Goal: Task Accomplishment & Management: Complete application form

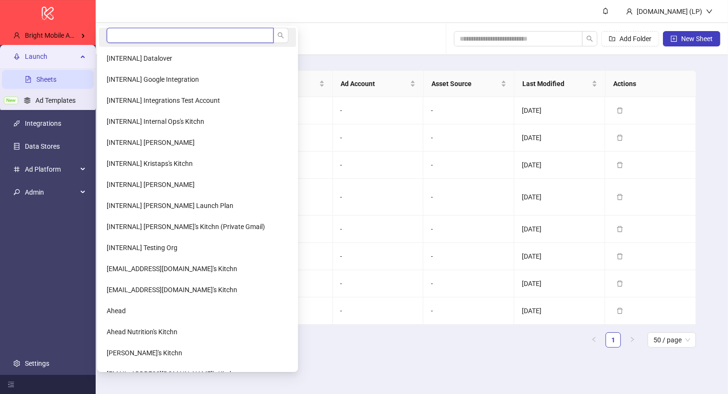
click at [137, 32] on input "search" at bounding box center [190, 35] width 167 height 15
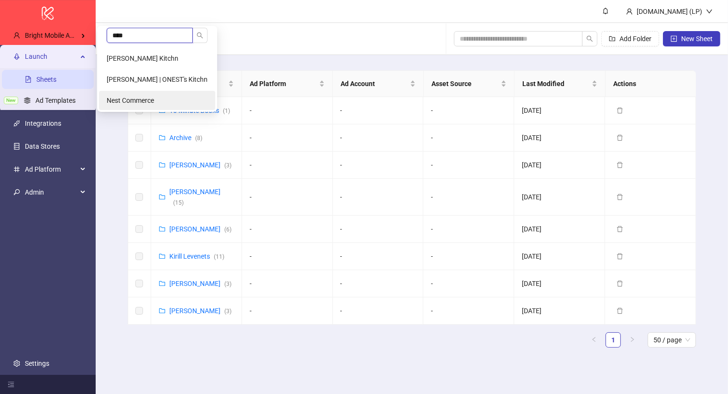
type input "****"
click at [141, 101] on span "Nest Commerce" at bounding box center [130, 101] width 47 height 8
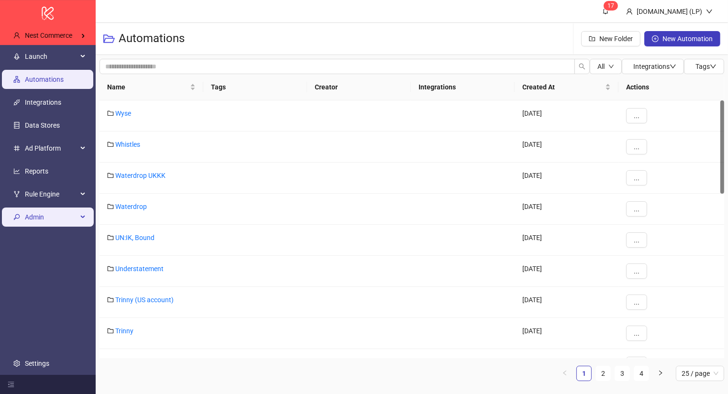
click at [74, 218] on span "Admin" at bounding box center [51, 217] width 53 height 19
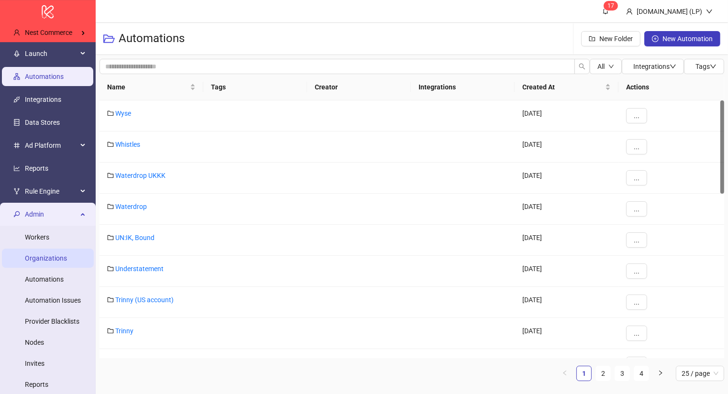
click at [64, 260] on link "Organizations" at bounding box center [46, 258] width 42 height 8
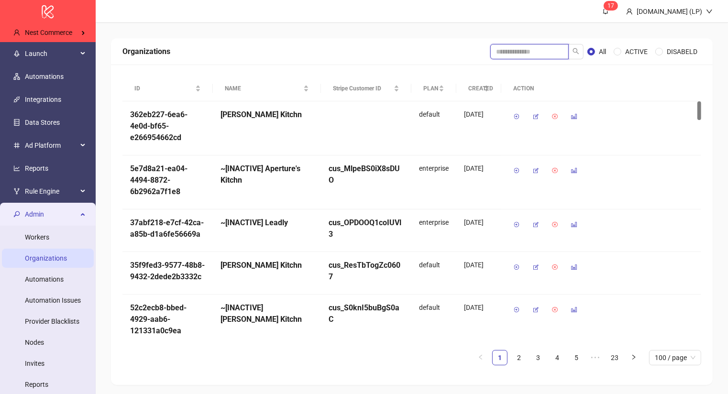
click at [523, 45] on input "search" at bounding box center [529, 51] width 78 height 15
type input "****"
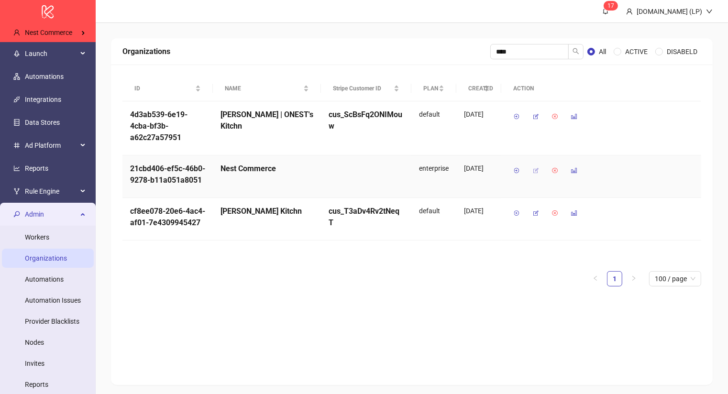
click at [534, 173] on span "button" at bounding box center [535, 171] width 7 height 8
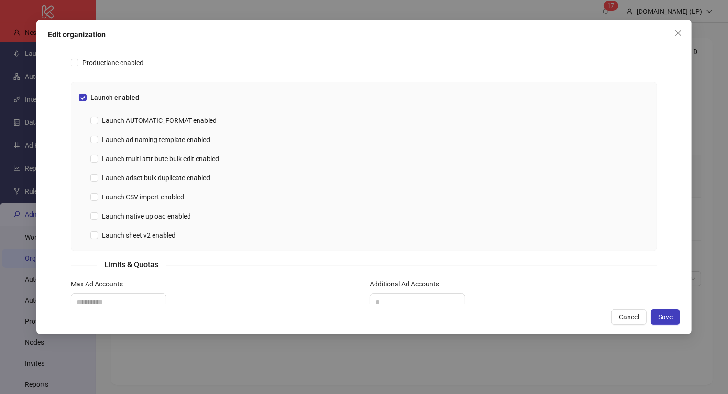
scroll to position [273, 0]
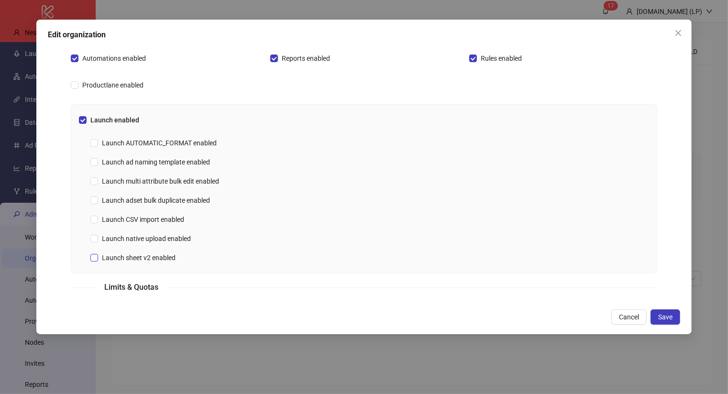
click at [155, 260] on span "Launch sheet v2 enabled" at bounding box center [138, 258] width 81 height 11
click at [99, 157] on span "Launch ad naming template enabled" at bounding box center [156, 162] width 116 height 11
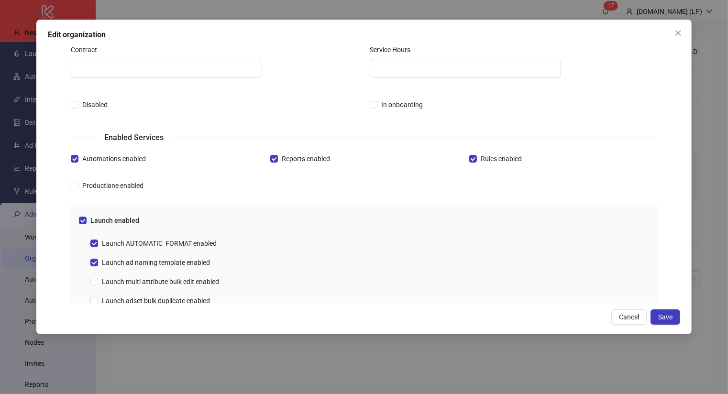
scroll to position [0, 0]
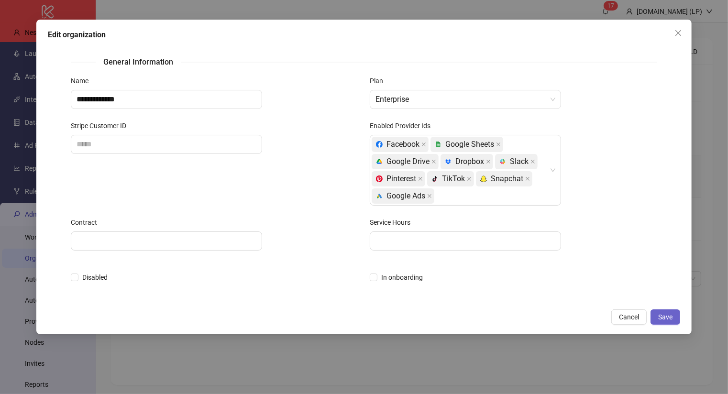
click at [667, 316] on span "Save" at bounding box center [665, 317] width 14 height 8
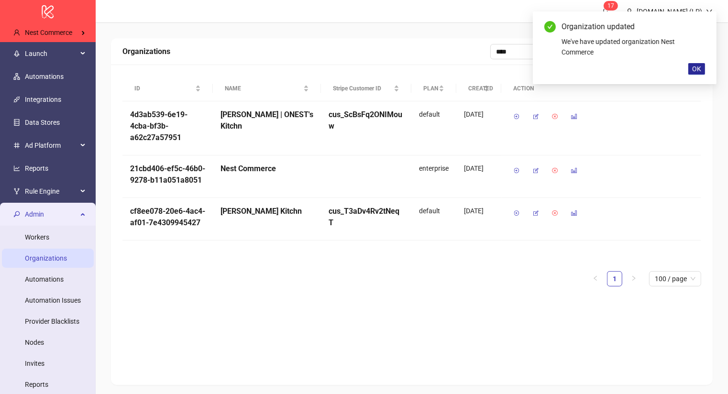
click at [700, 66] on span "OK" at bounding box center [696, 69] width 9 height 8
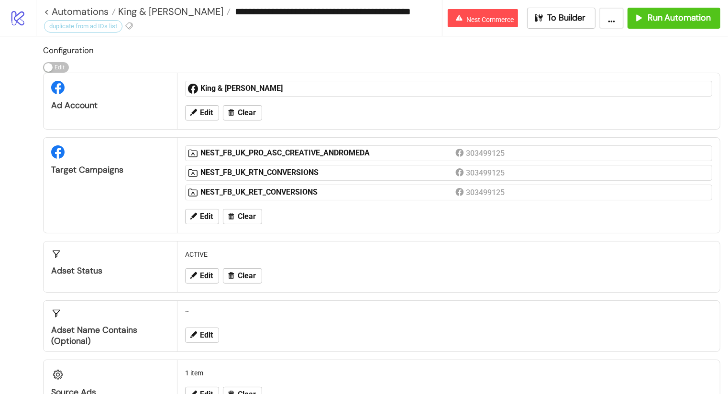
scroll to position [245, 0]
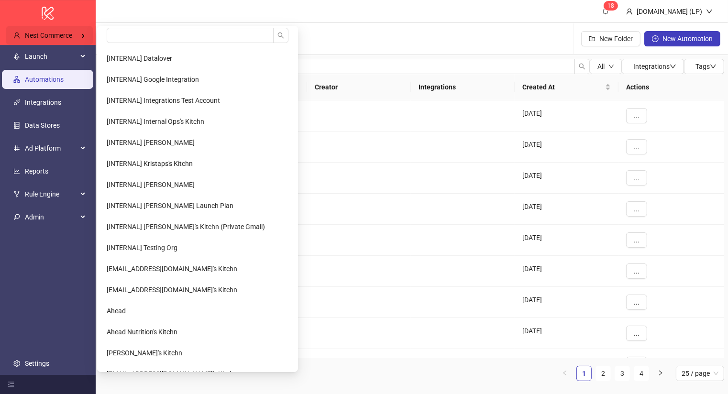
click at [69, 33] on span "Nest Commerce" at bounding box center [48, 36] width 47 height 8
click at [159, 33] on input "search" at bounding box center [190, 35] width 167 height 15
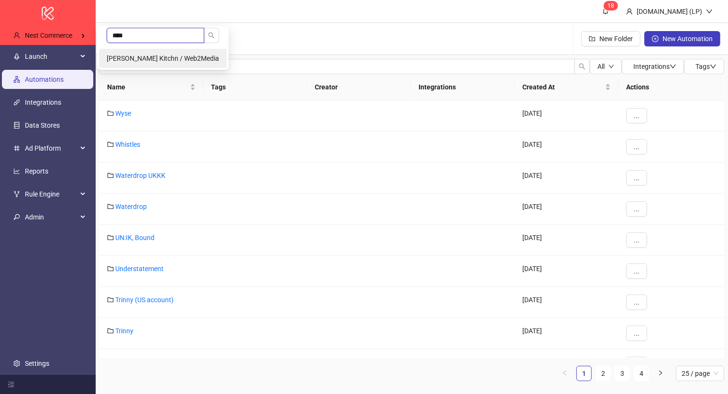
type input "****"
click at [154, 51] on li "August Sejr Jensen's Kitchn / Web2Media" at bounding box center [163, 58] width 128 height 19
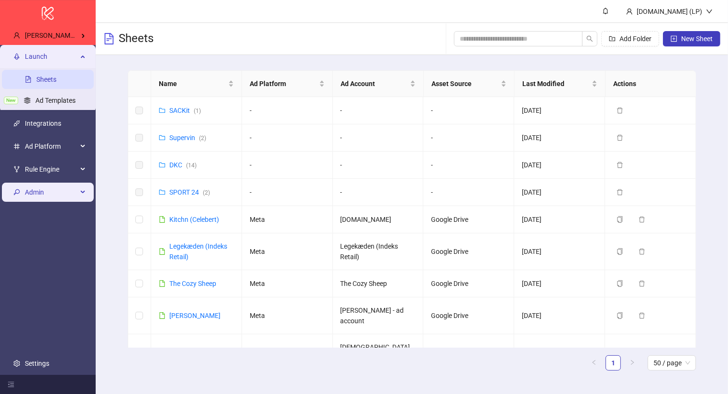
click at [47, 189] on span "Admin" at bounding box center [51, 192] width 53 height 19
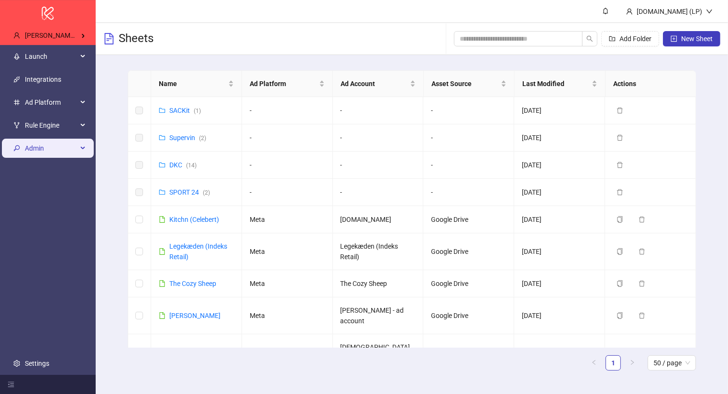
click at [54, 150] on span "Admin" at bounding box center [51, 148] width 53 height 19
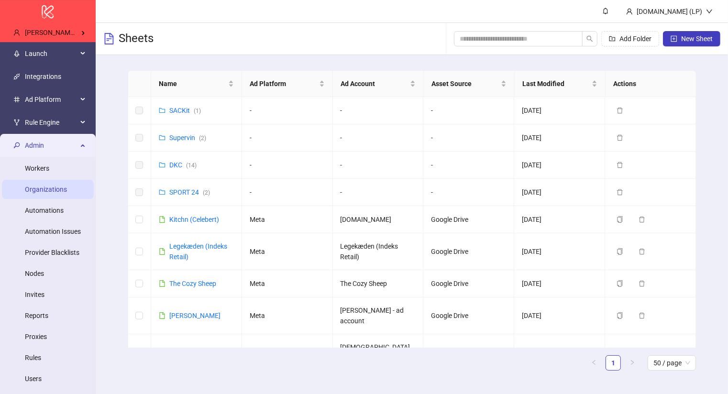
click at [42, 189] on link "Organizations" at bounding box center [46, 190] width 42 height 8
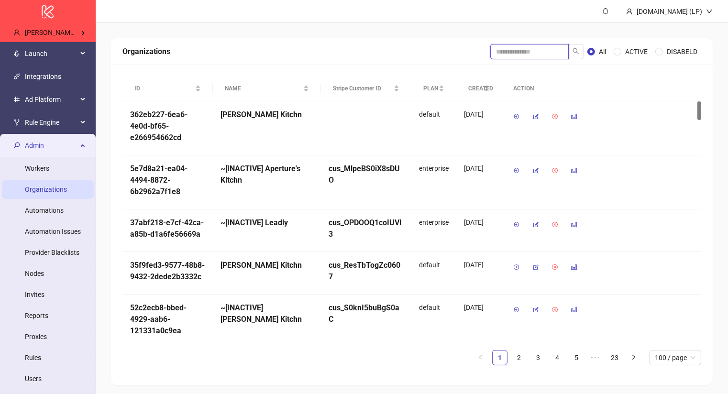
click at [556, 54] on input "search" at bounding box center [529, 51] width 78 height 15
type input "******"
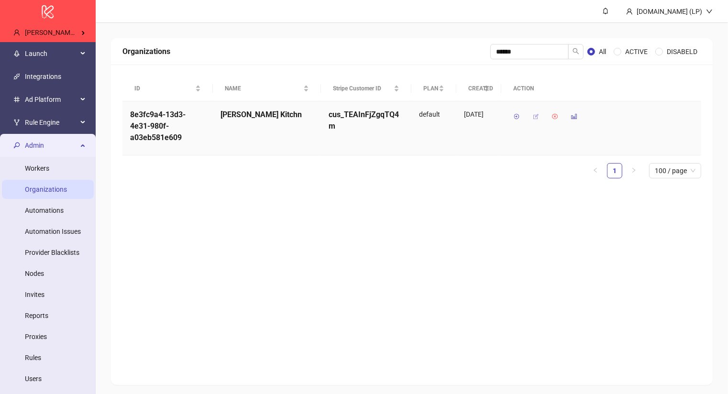
click at [534, 115] on icon "button" at bounding box center [535, 116] width 7 height 7
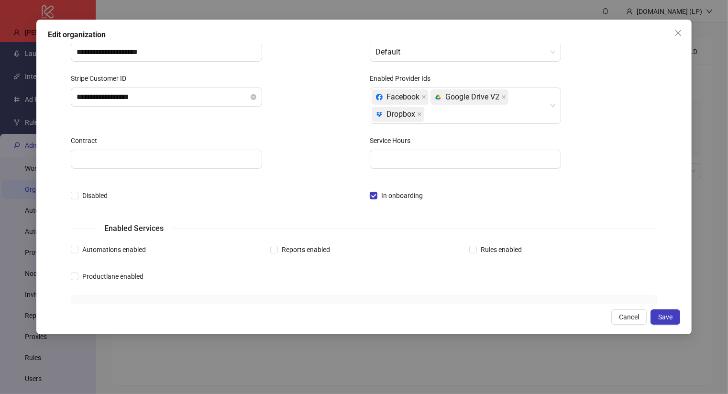
scroll to position [35, 0]
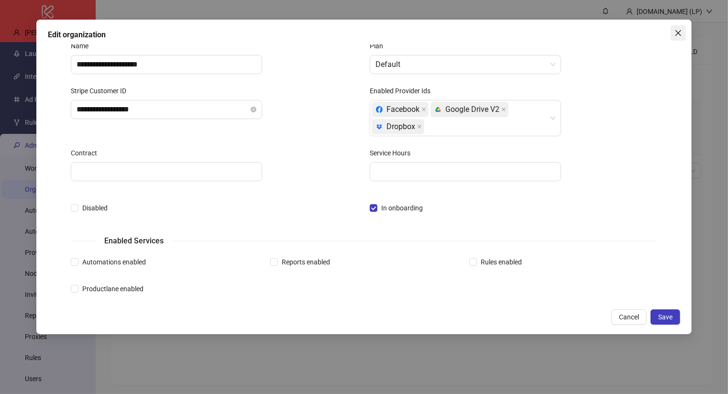
click at [677, 26] on button "Close" at bounding box center [678, 32] width 15 height 15
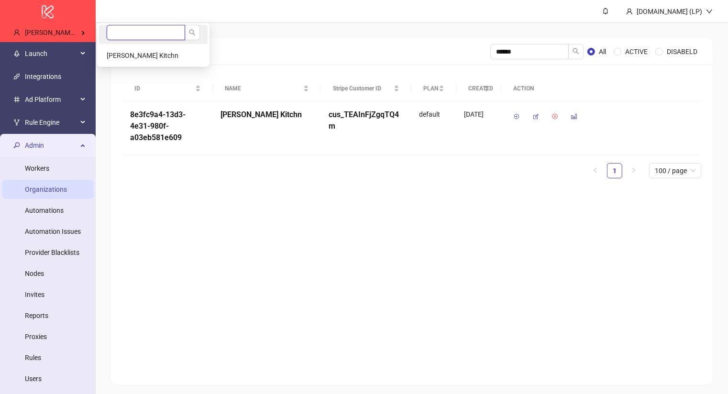
click at [148, 33] on input "search" at bounding box center [146, 32] width 78 height 15
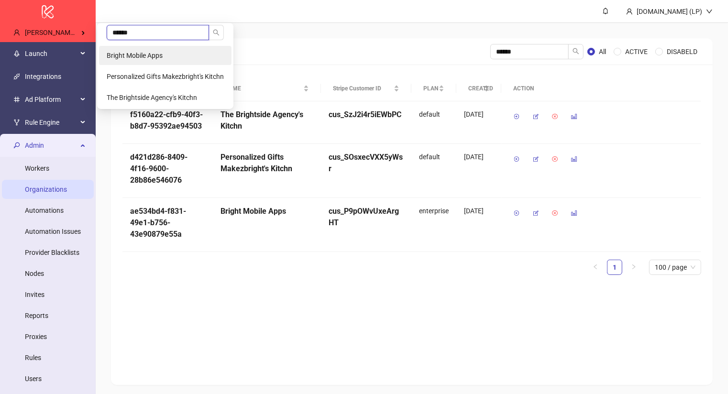
type input "******"
click at [119, 57] on span "Bright Mobile Apps" at bounding box center [135, 56] width 56 height 8
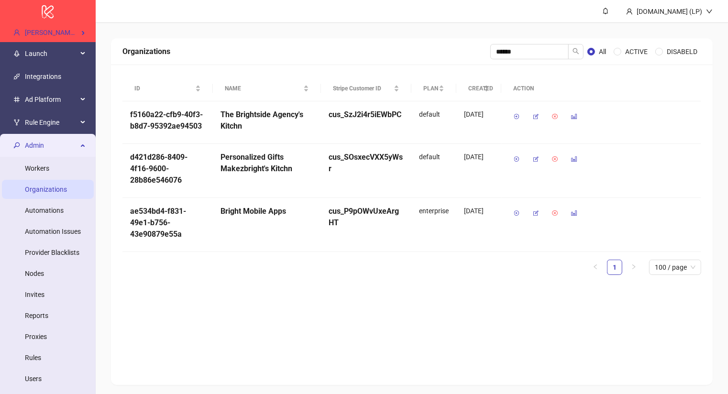
click at [43, 146] on span "Admin" at bounding box center [51, 145] width 53 height 19
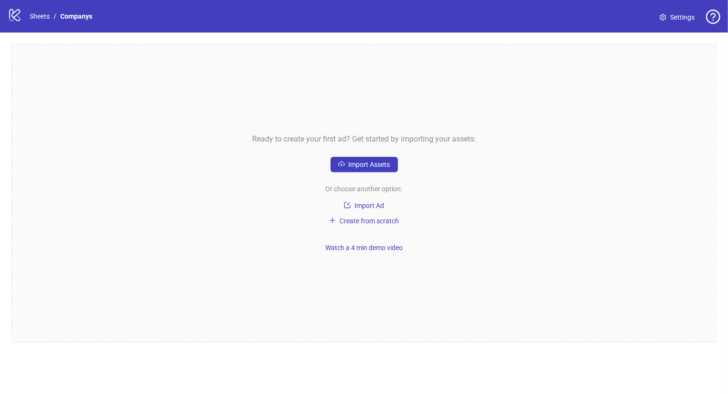
click at [655, 22] on span "Settings" at bounding box center [682, 17] width 24 height 11
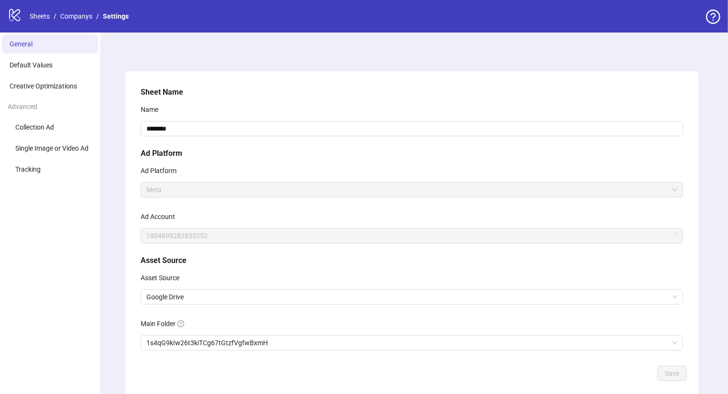
scroll to position [48, 0]
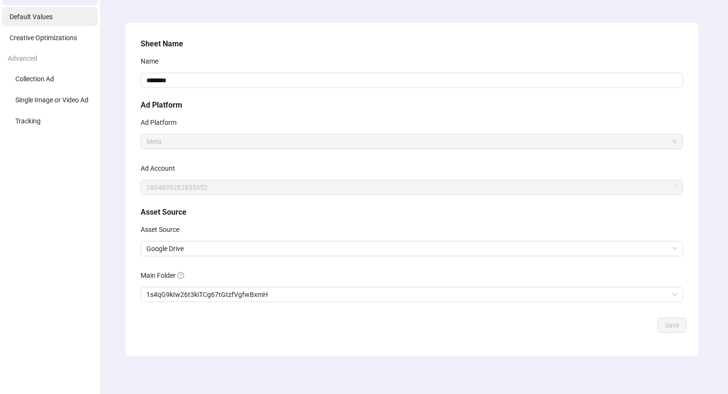
click at [34, 15] on span "Default Values" at bounding box center [31, 17] width 43 height 8
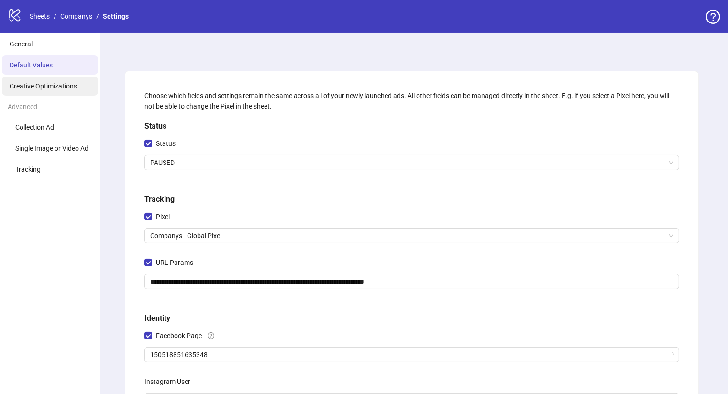
click at [74, 88] on span "Creative Optimizations" at bounding box center [43, 86] width 67 height 8
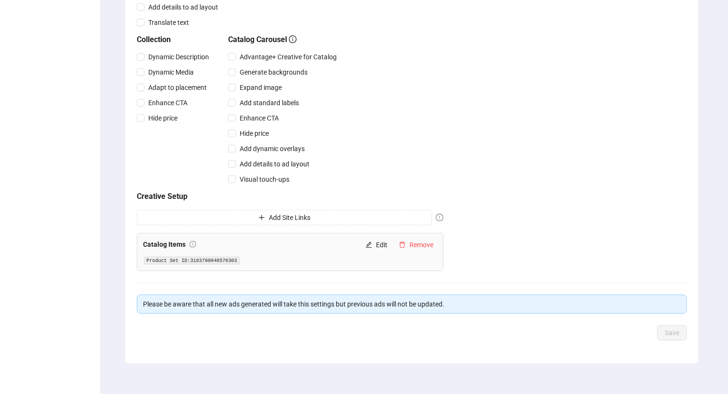
scroll to position [317, 0]
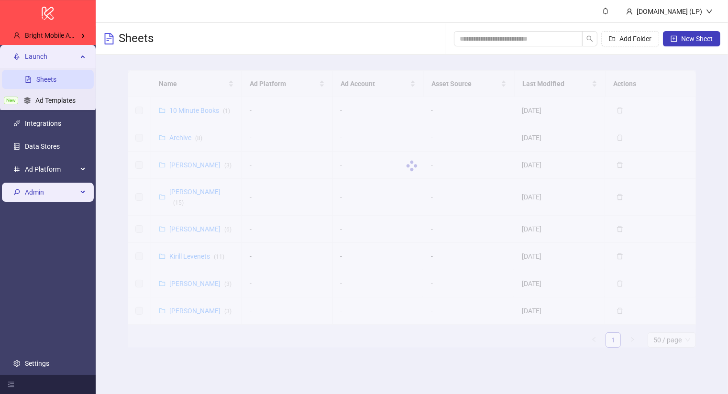
click at [56, 199] on span "Admin" at bounding box center [51, 192] width 53 height 19
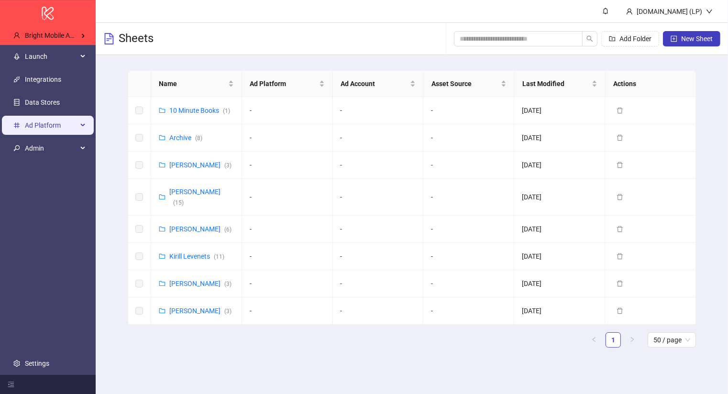
click at [60, 135] on li "Ad Platform" at bounding box center [48, 125] width 96 height 23
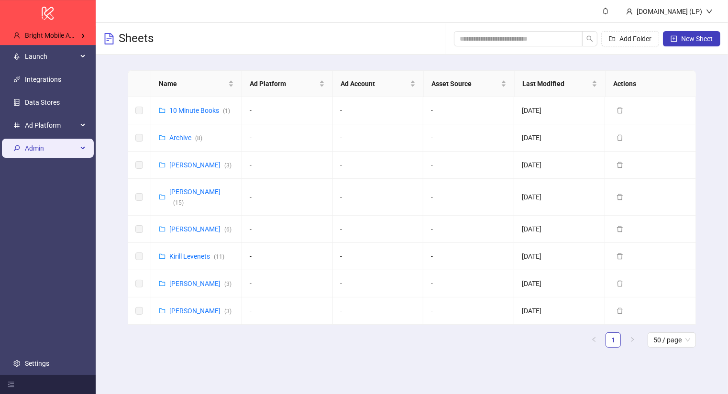
click at [59, 147] on span "Admin" at bounding box center [51, 148] width 53 height 19
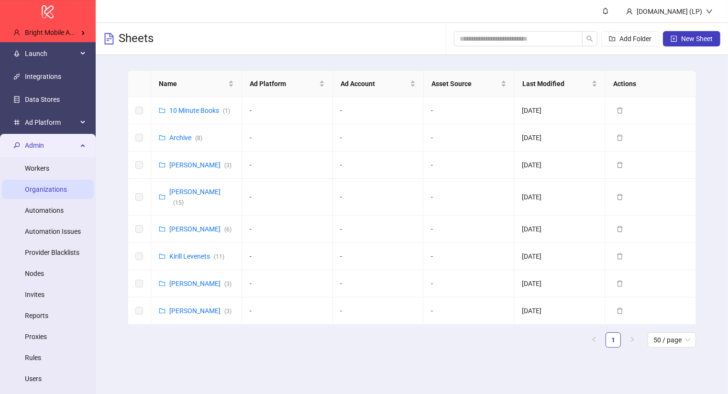
click at [61, 186] on link "Organizations" at bounding box center [46, 190] width 42 height 8
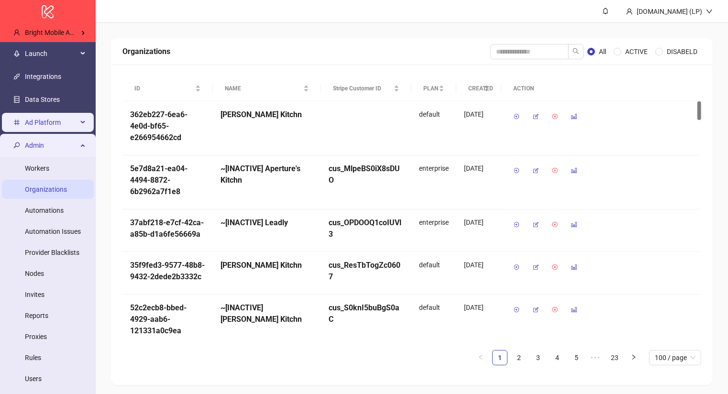
click at [82, 124] on div "Ad Platform" at bounding box center [48, 122] width 92 height 19
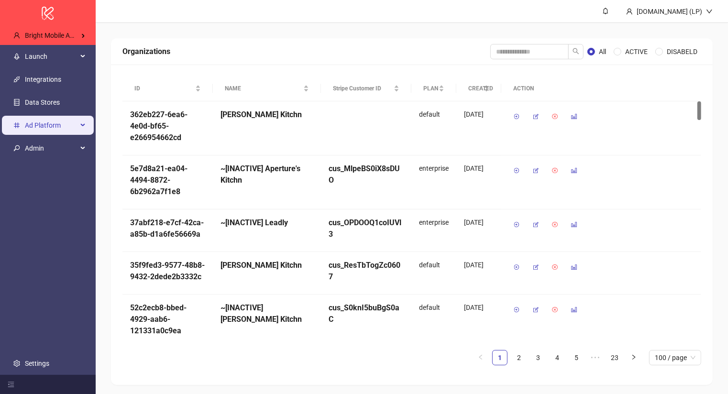
click at [82, 125] on icon at bounding box center [83, 125] width 5 height 0
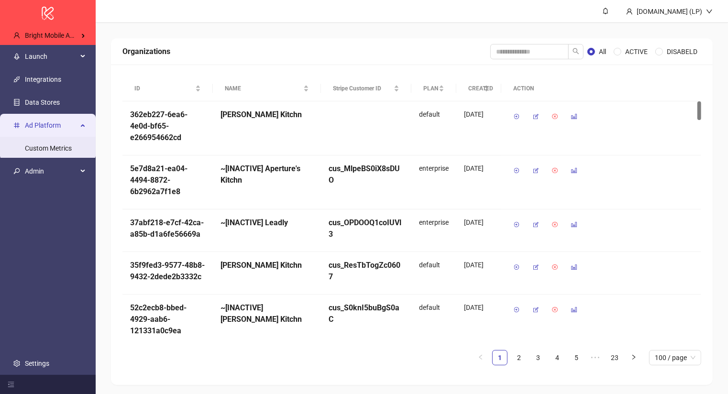
click at [82, 124] on div "Ad Platform" at bounding box center [48, 125] width 92 height 19
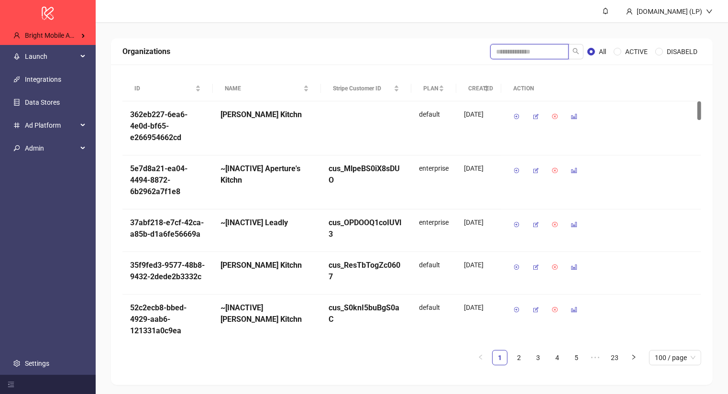
click at [509, 55] on input "search" at bounding box center [529, 51] width 78 height 15
type input "******"
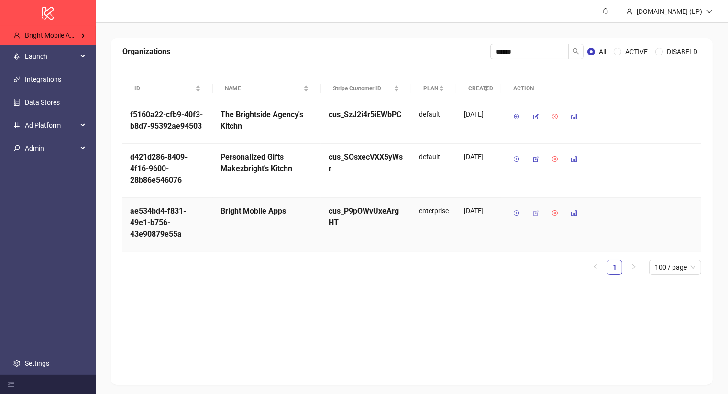
click at [538, 211] on icon "button" at bounding box center [535, 213] width 7 height 7
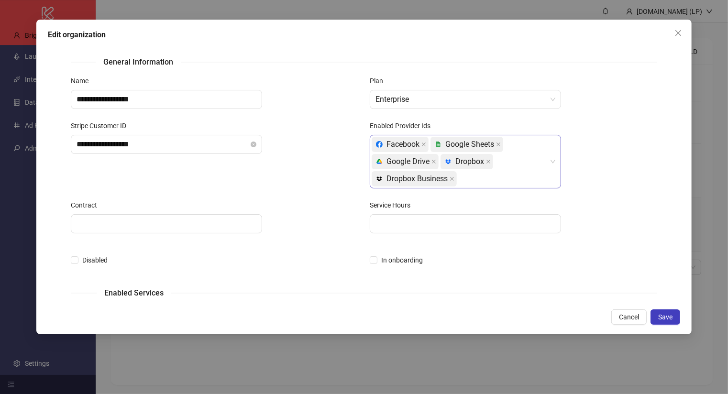
click at [501, 179] on div "Facebook platform/google_sheets Google Sheets platform/google_drive Google Driv…" at bounding box center [460, 162] width 177 height 52
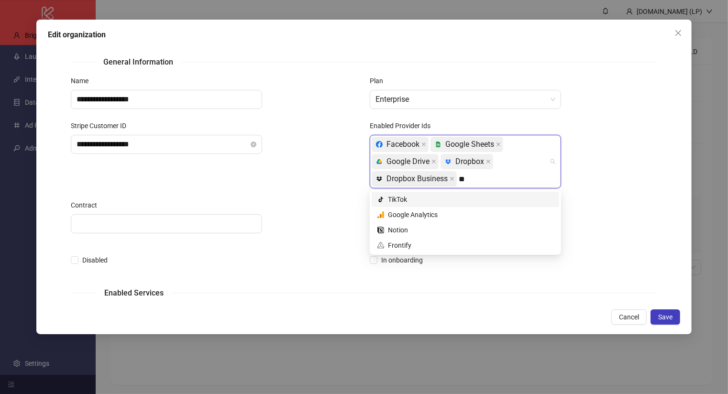
type input "***"
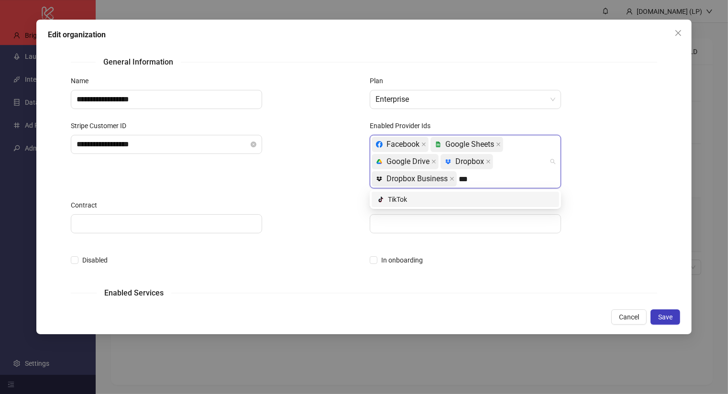
click at [483, 198] on div "platform/tik_tok TikTok" at bounding box center [465, 199] width 176 height 11
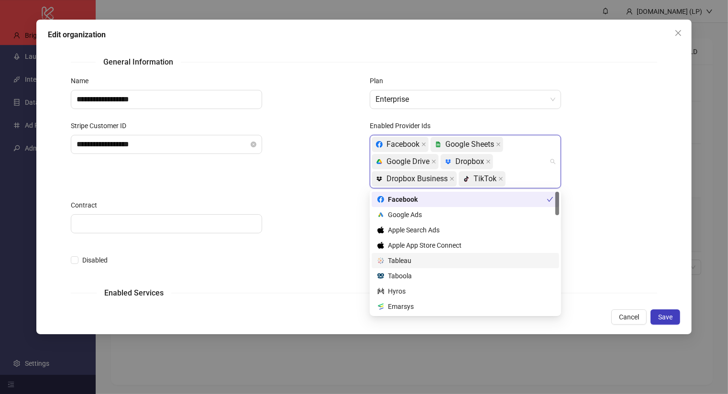
click at [296, 188] on div "**********" at bounding box center [214, 160] width 299 height 79
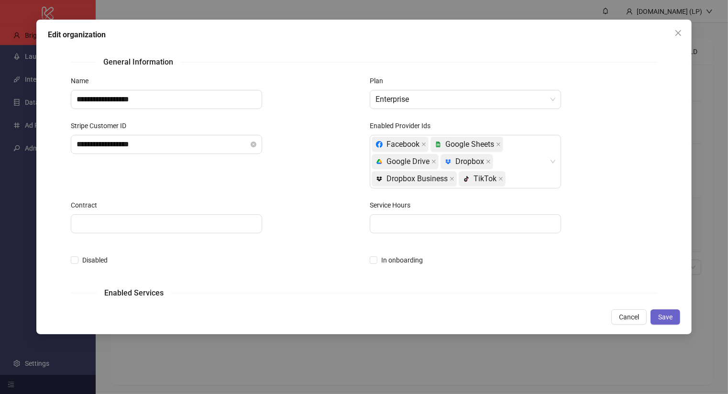
click at [663, 314] on span "Save" at bounding box center [665, 317] width 14 height 8
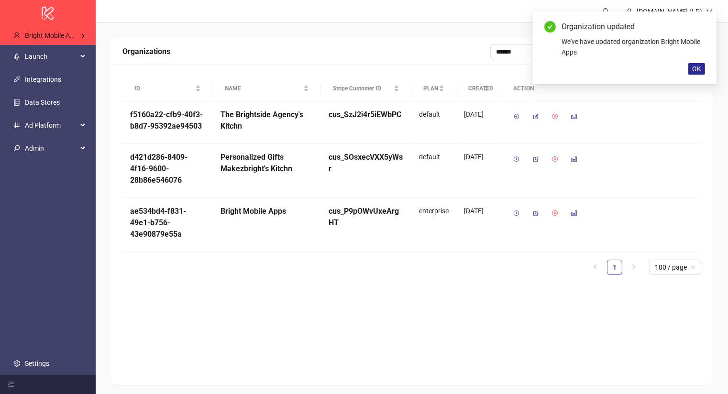
click at [692, 65] on button "OK" at bounding box center [696, 68] width 17 height 11
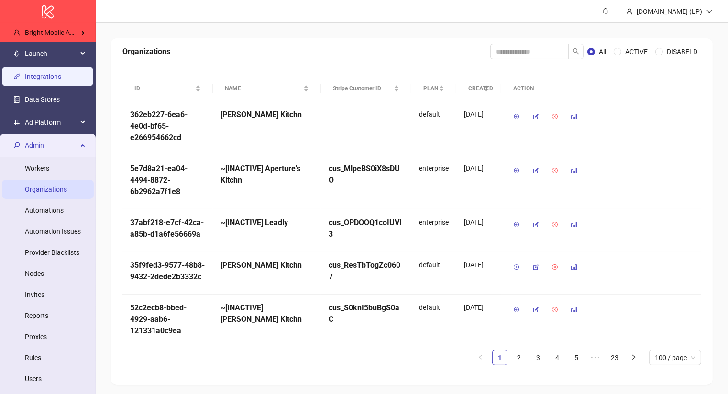
click at [55, 74] on link "Integrations" at bounding box center [43, 77] width 36 height 8
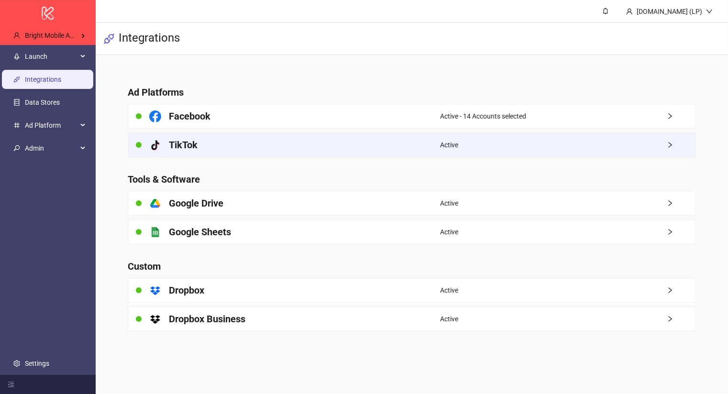
click at [316, 149] on div "platform/tik_tok TikTok" at bounding box center [284, 145] width 312 height 24
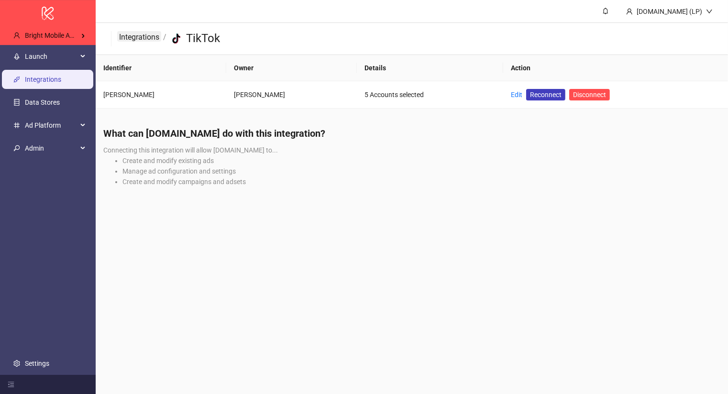
click at [133, 34] on link "Integrations" at bounding box center [139, 36] width 44 height 11
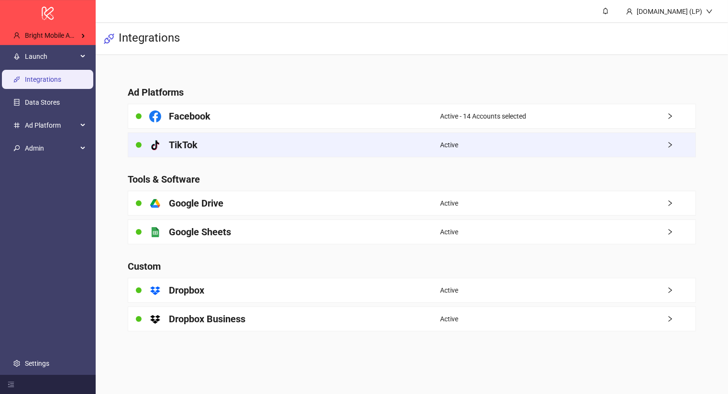
click at [183, 138] on h4 "TikTok" at bounding box center [183, 144] width 29 height 13
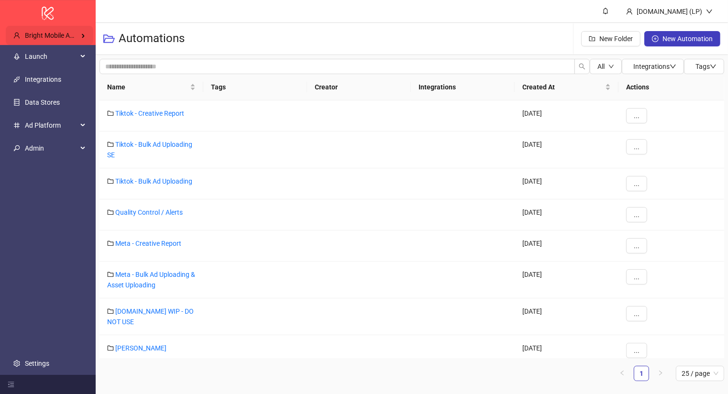
click at [74, 27] on div "Bright Mobile Apps" at bounding box center [50, 35] width 88 height 19
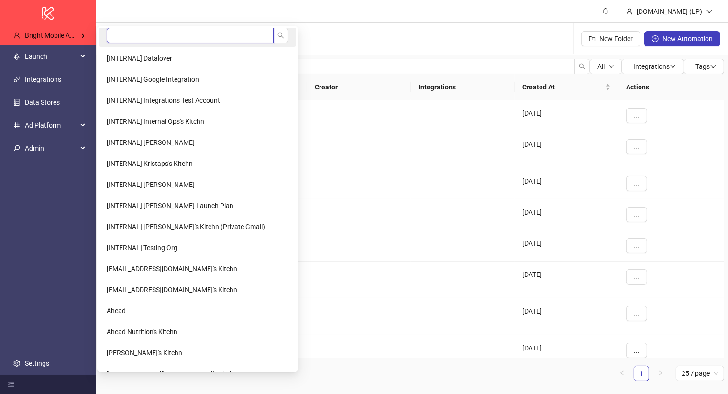
click at [124, 40] on input "search" at bounding box center [190, 35] width 167 height 15
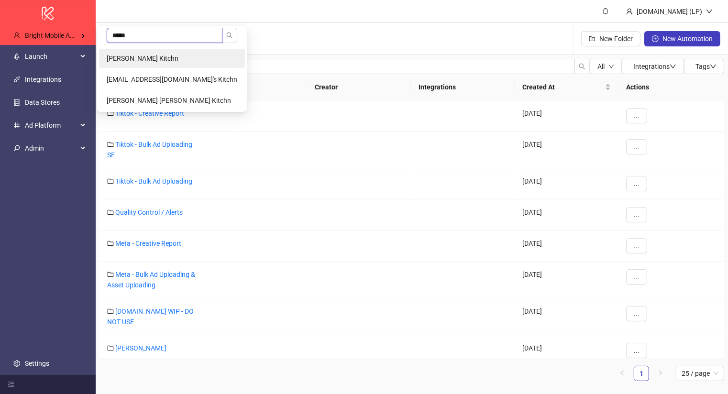
type input "*****"
click at [125, 55] on span "Elias Graf's Kitchn" at bounding box center [143, 59] width 72 height 8
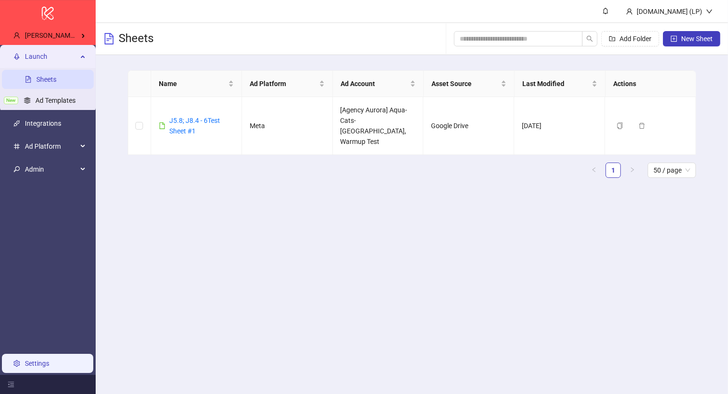
click at [38, 360] on link "Settings" at bounding box center [37, 364] width 24 height 8
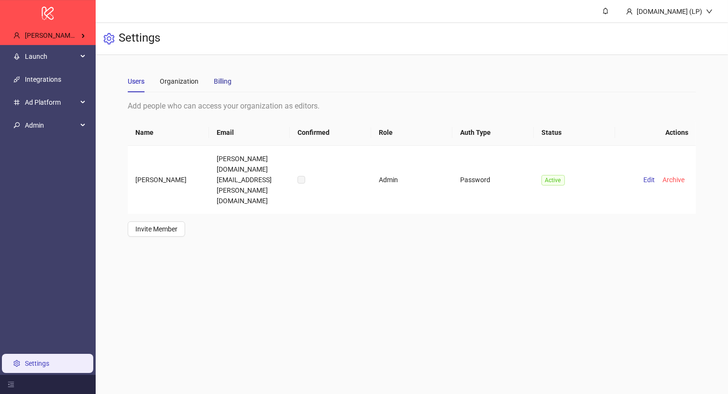
click at [225, 76] on div "Billing" at bounding box center [223, 81] width 18 height 11
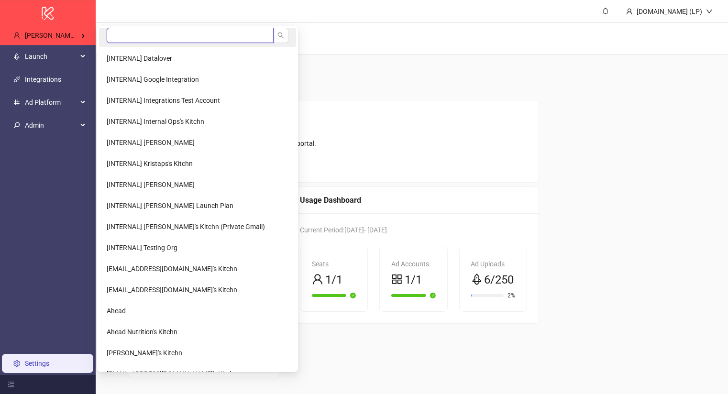
click at [121, 35] on input "search" at bounding box center [190, 35] width 167 height 15
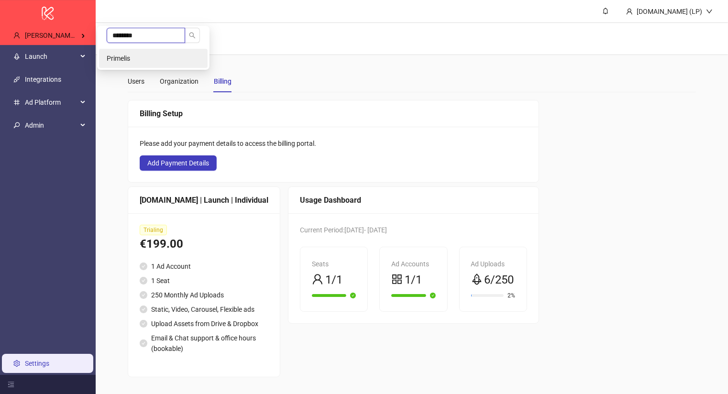
type input "********"
click at [127, 55] on span "Primelis" at bounding box center [118, 59] width 23 height 8
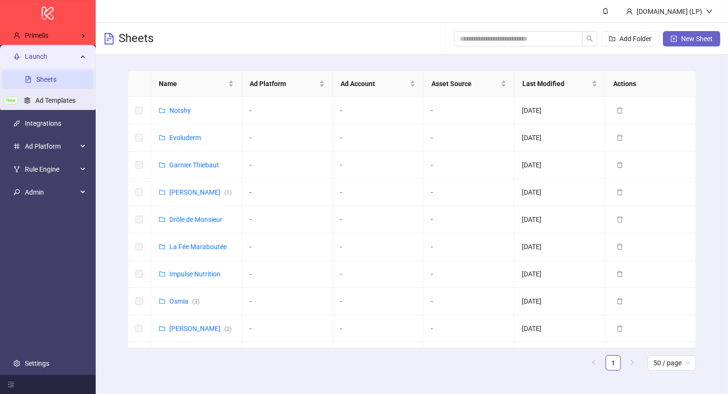
click at [686, 42] on span "New Sheet" at bounding box center [697, 39] width 32 height 8
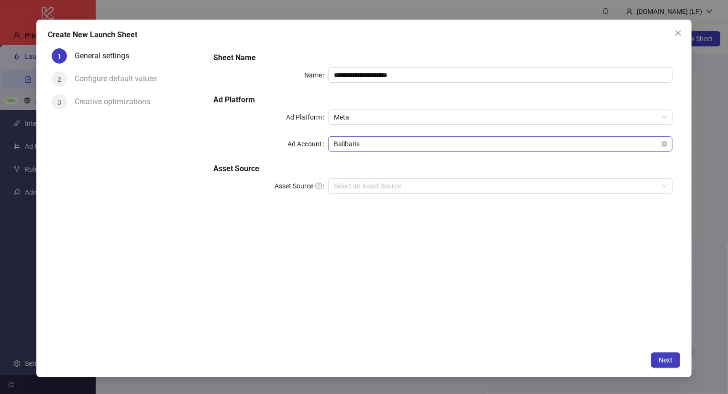
click at [370, 140] on span "Balibaris" at bounding box center [500, 144] width 333 height 14
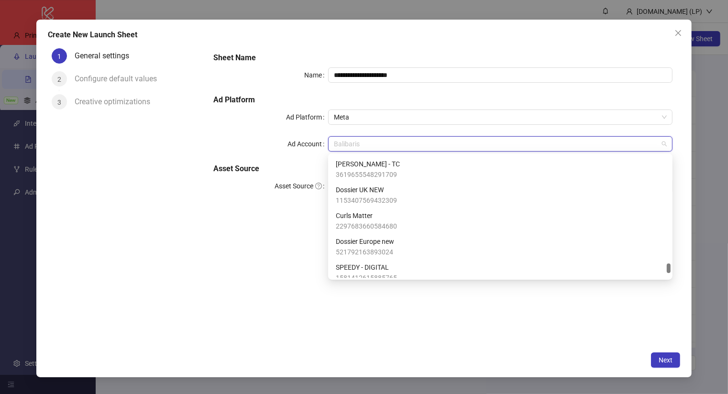
scroll to position [1582, 0]
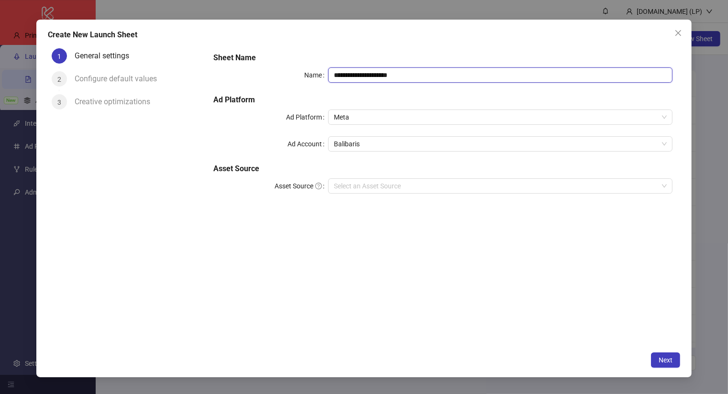
click at [355, 73] on input "**********" at bounding box center [500, 74] width 344 height 15
click at [350, 74] on input "**********" at bounding box center [500, 74] width 344 height 15
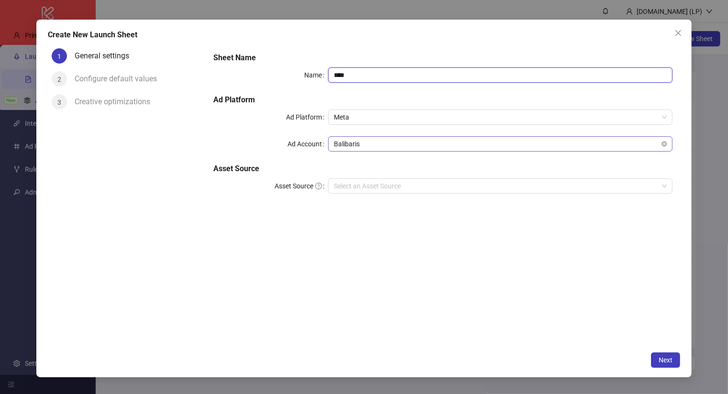
click at [349, 139] on span "Balibaris" at bounding box center [500, 144] width 333 height 14
type input "****"
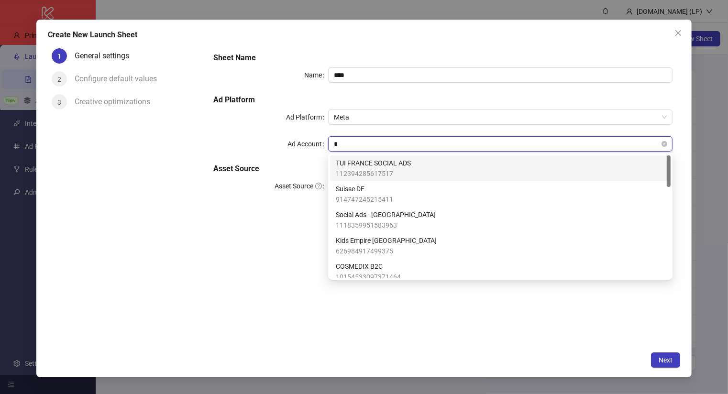
type input "**"
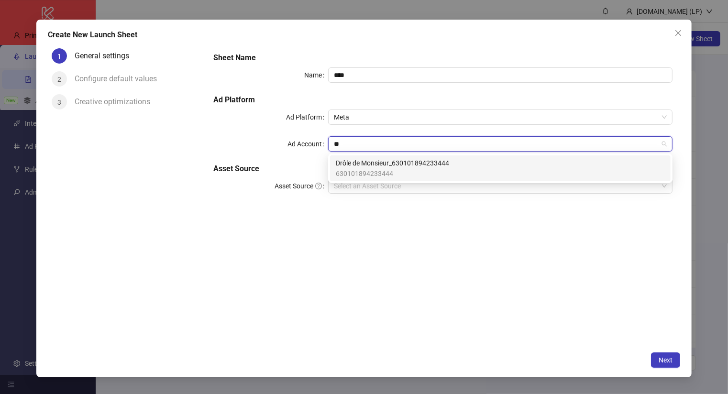
click at [365, 177] on span "630101894233444" at bounding box center [392, 173] width 113 height 11
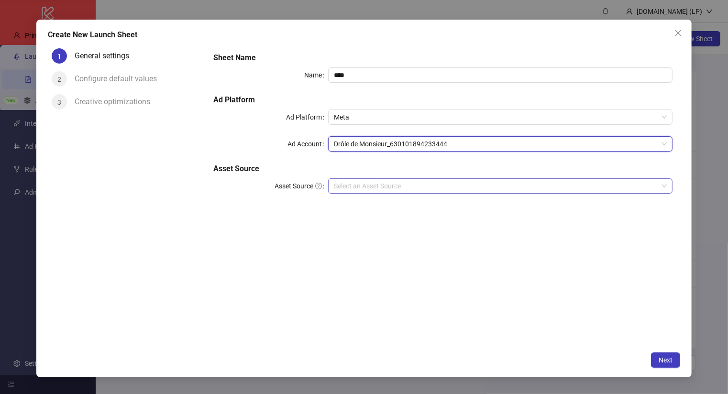
click at [488, 180] on input "Asset Source" at bounding box center [496, 186] width 324 height 14
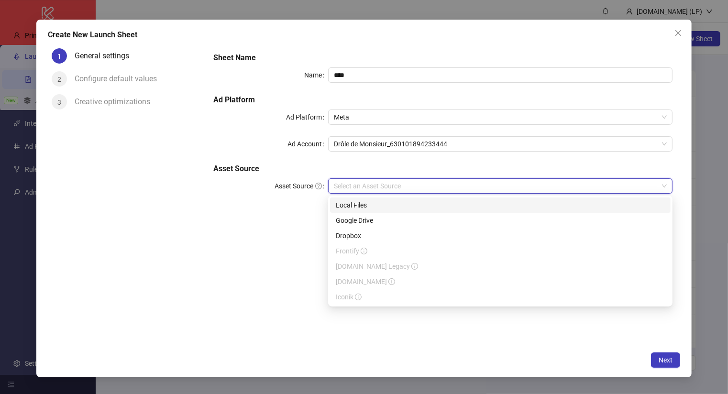
click at [470, 206] on div "Local Files" at bounding box center [500, 205] width 329 height 11
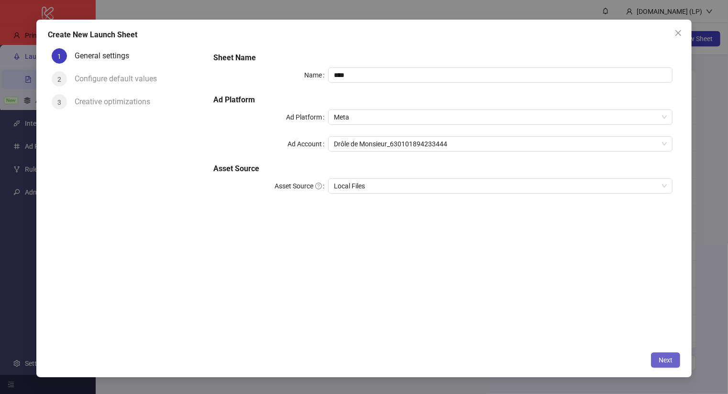
click at [660, 360] on span "Next" at bounding box center [666, 360] width 14 height 8
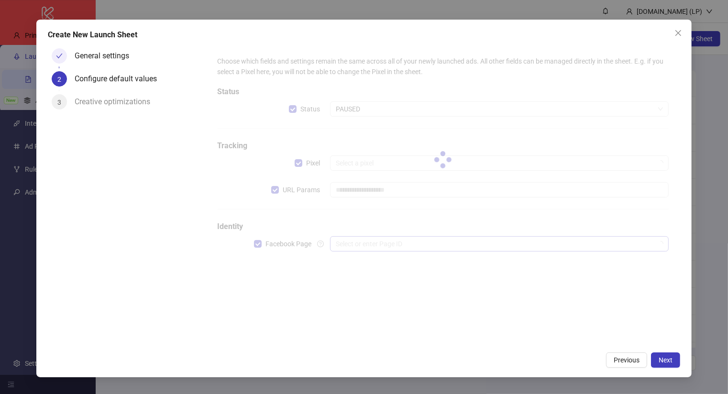
type input "**********"
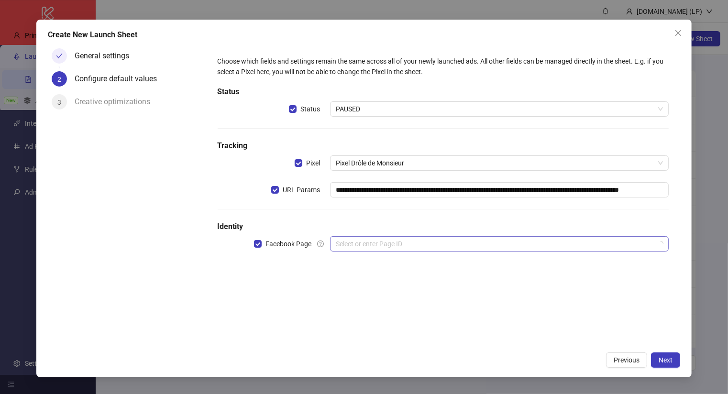
click at [372, 243] on input "search" at bounding box center [495, 244] width 319 height 14
click at [352, 242] on input "search" at bounding box center [495, 244] width 319 height 14
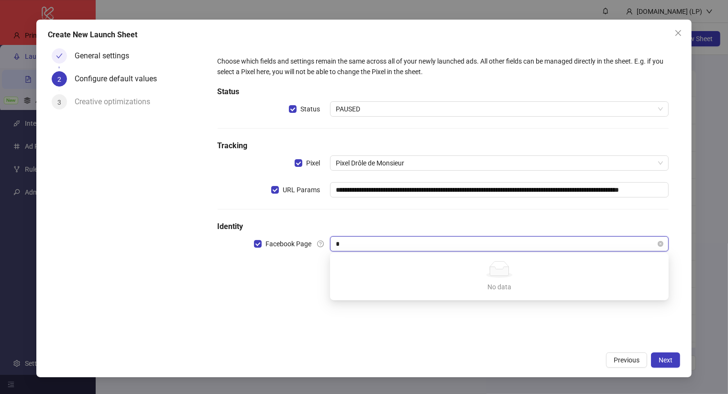
type input "**"
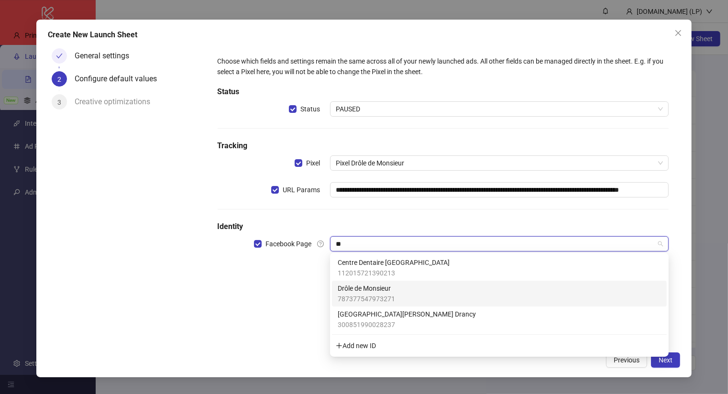
click at [377, 298] on span "787377547973271" at bounding box center [366, 299] width 57 height 11
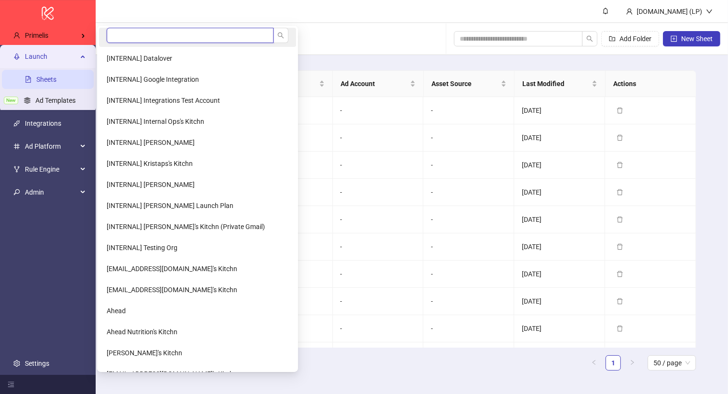
click at [144, 35] on input "search" at bounding box center [190, 35] width 167 height 15
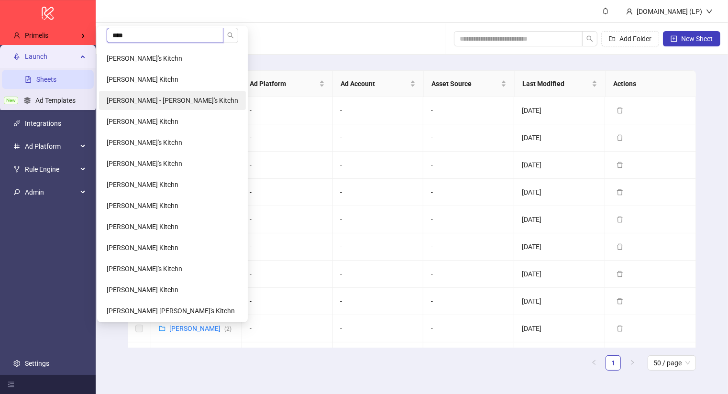
type input "****"
click at [140, 100] on span "[PERSON_NAME] - [PERSON_NAME]'s Kitchn" at bounding box center [173, 101] width 132 height 8
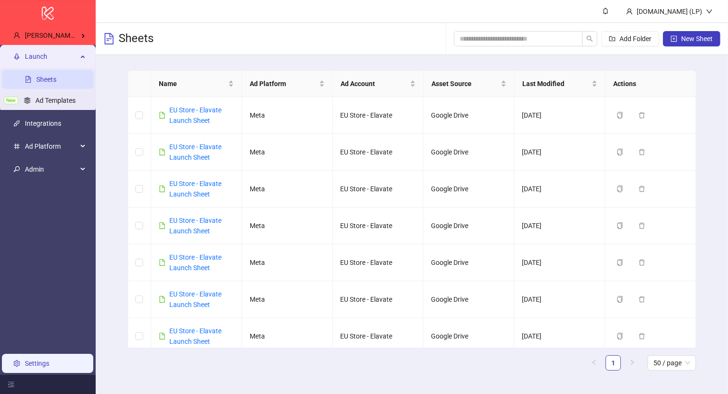
click at [42, 365] on link "Settings" at bounding box center [37, 364] width 24 height 8
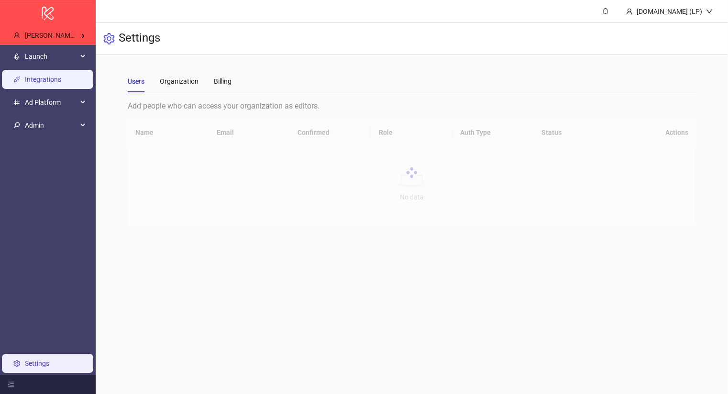
click at [37, 77] on link "Integrations" at bounding box center [43, 80] width 36 height 8
